Goal: Information Seeking & Learning: Find specific fact

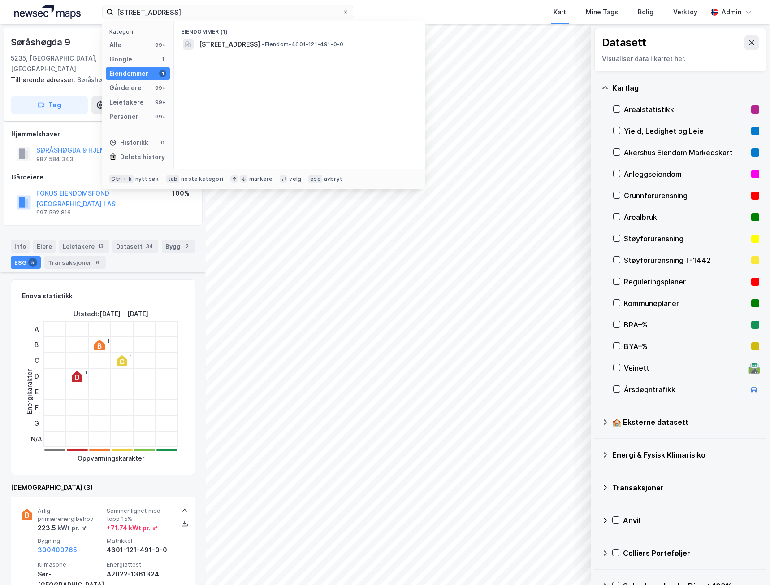
scroll to position [292, 0]
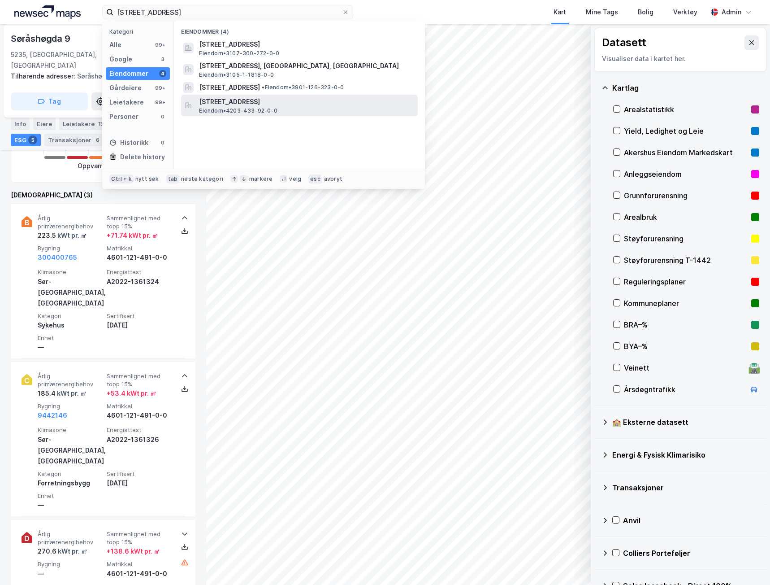
type input "[STREET_ADDRESS]"
click at [221, 102] on span "[STREET_ADDRESS]" at bounding box center [306, 101] width 215 height 11
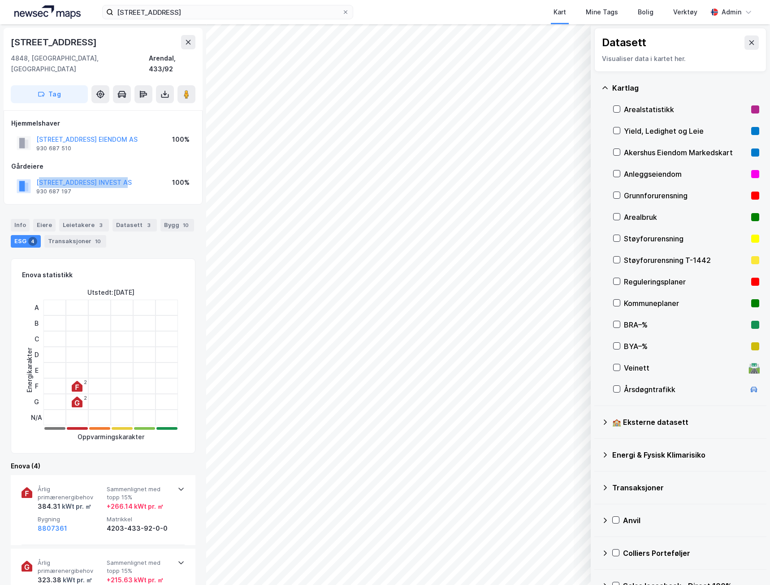
drag, startPoint x: 139, startPoint y: 172, endPoint x: 43, endPoint y: 162, distance: 96.9
click at [38, 175] on div "[STREET_ADDRESS] INVEST AS 930 687 197 100%" at bounding box center [103, 186] width 184 height 22
click at [145, 132] on div "[STREET_ADDRESS] EIENDOM AS 930 687 510 100%" at bounding box center [103, 143] width 184 height 22
drag, startPoint x: 138, startPoint y: 172, endPoint x: 35, endPoint y: 175, distance: 103.6
click at [35, 175] on div "[STREET_ADDRESS] INVEST AS 930 687 197 100%" at bounding box center [103, 186] width 184 height 22
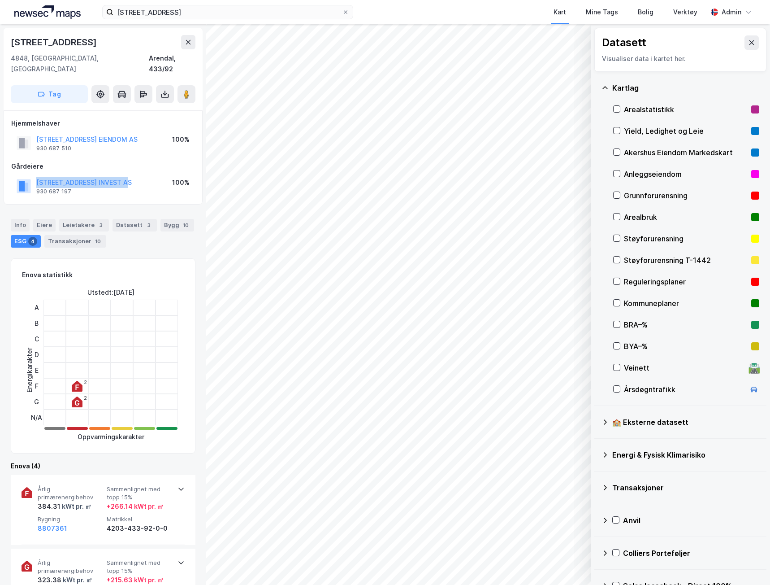
copy button "[STREET_ADDRESS] INVEST AS"
